Goal: Check status

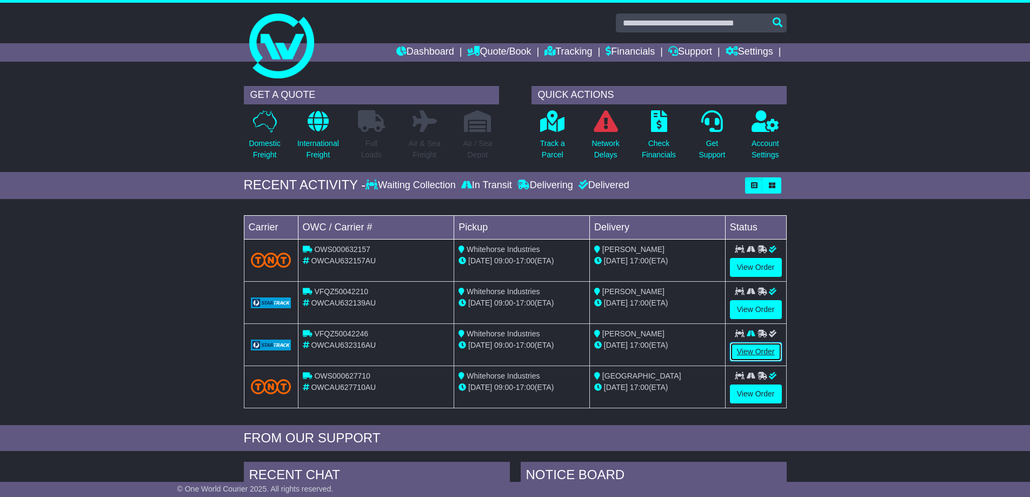
click at [759, 351] on link "View Order" at bounding box center [756, 351] width 52 height 19
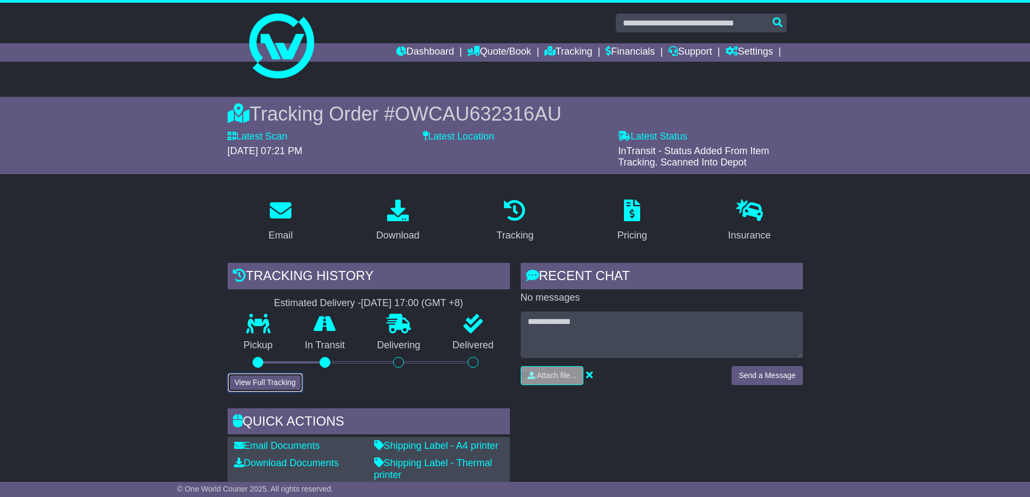
click at [275, 383] on button "View Full Tracking" at bounding box center [265, 382] width 75 height 19
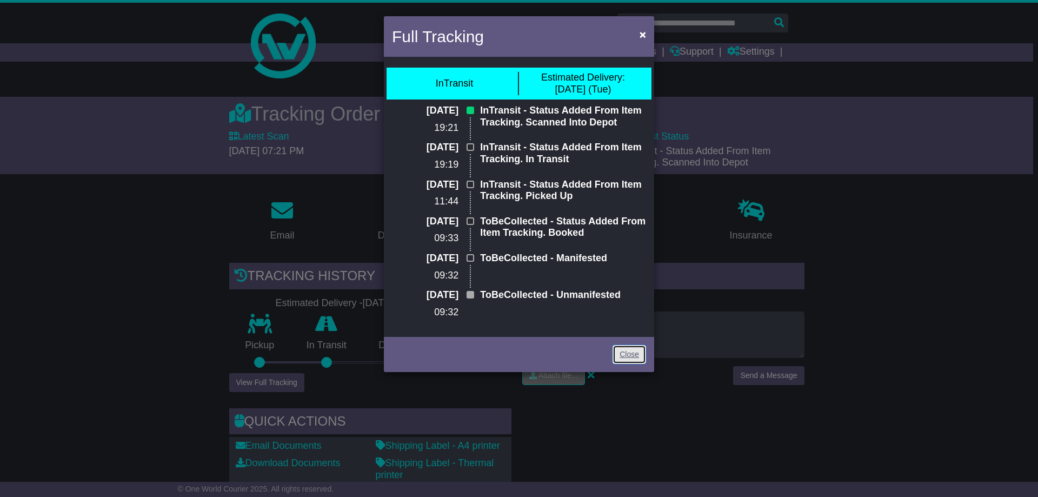
click at [629, 351] on link "Close" at bounding box center [629, 354] width 34 height 19
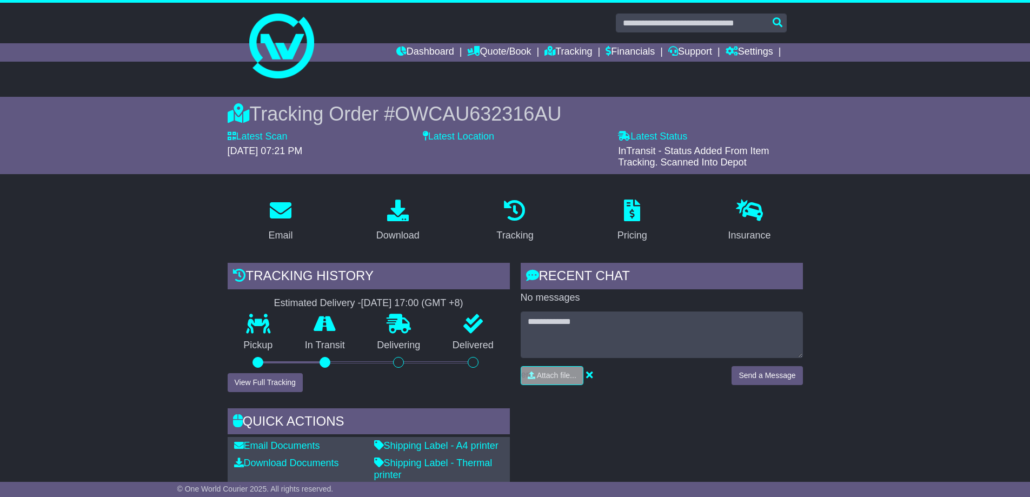
click at [478, 136] on label "Latest Location" at bounding box center [458, 137] width 71 height 12
click at [286, 74] on img at bounding box center [281, 46] width 65 height 65
